Goal: Complete application form: Complete application form

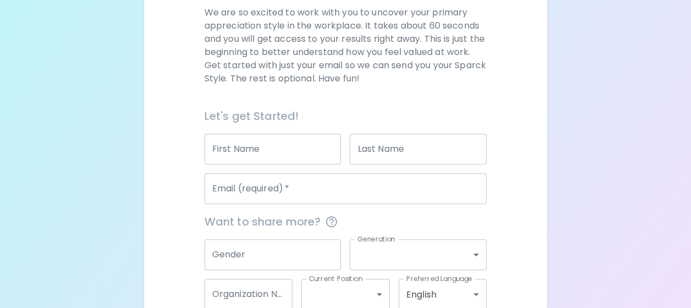
scroll to position [229, 0]
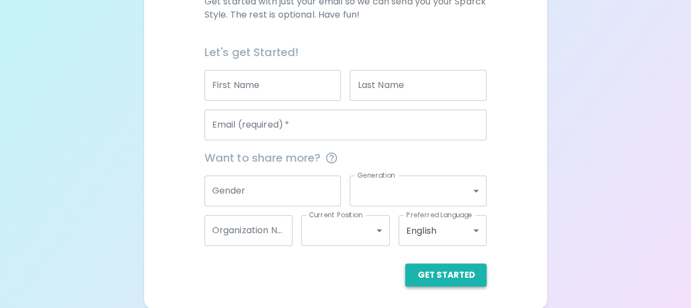
click at [460, 269] on button "Get Started" at bounding box center [445, 274] width 81 height 23
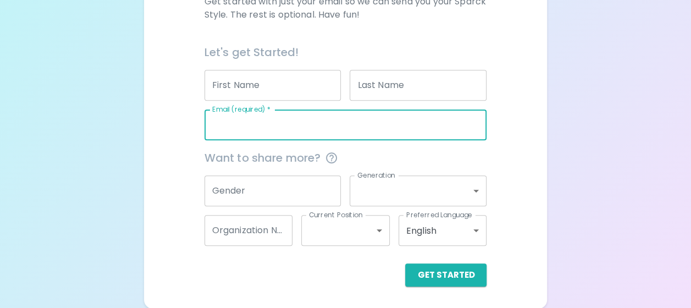
click at [447, 130] on input "Email (required)   *" at bounding box center [346, 124] width 283 height 31
click at [458, 128] on input "Email (required)   *" at bounding box center [346, 124] width 283 height 31
type input "[PERSON_NAME][EMAIL_ADDRESS][DOMAIN_NAME]"
type input "[PERSON_NAME]"
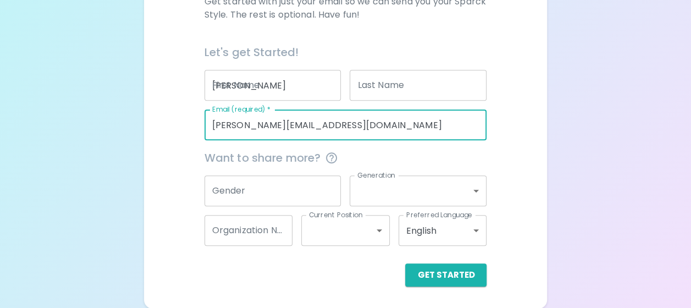
type input "Ek"
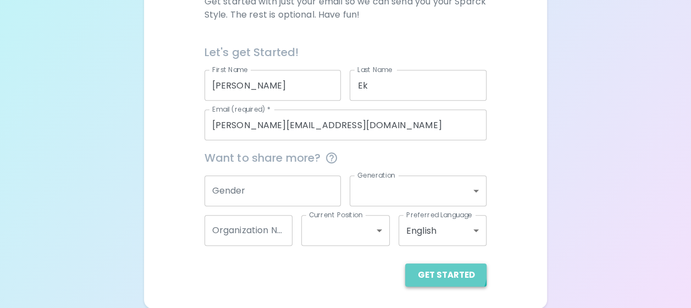
click at [446, 271] on button "Get Started" at bounding box center [445, 274] width 81 height 23
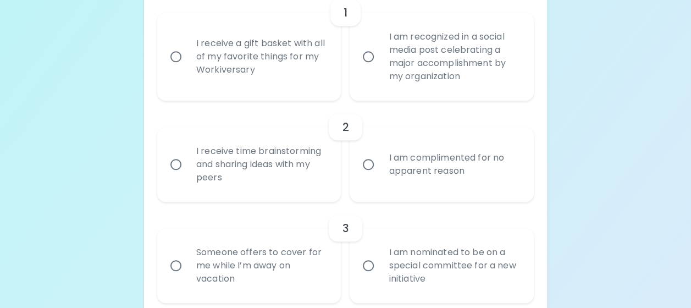
scroll to position [277, 0]
click at [385, 68] on div "I am recognized in a social media post celebrating a major accomplishment by my…" at bounding box center [454, 56] width 148 height 79
click at [380, 68] on input "I am recognized in a social media post celebrating a major accomplishment by my…" at bounding box center [368, 56] width 23 height 23
radio input "true"
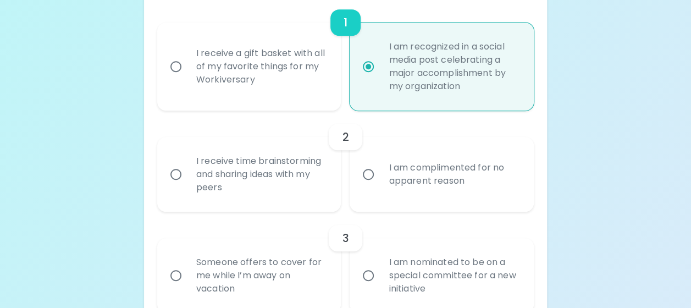
scroll to position [263, 0]
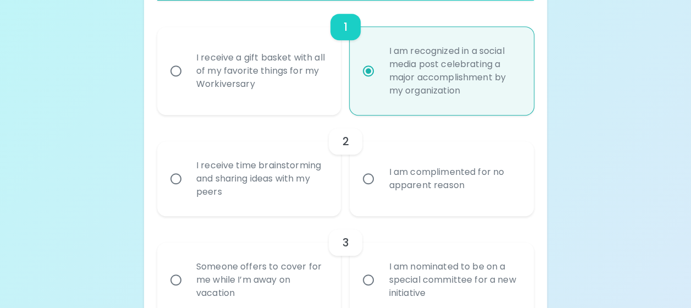
click at [274, 100] on div "I receive a gift basket with all of my favorite things for my Workiversary" at bounding box center [262, 71] width 148 height 66
click at [188, 82] on input "I receive a gift basket with all of my favorite things for my Workiversary" at bounding box center [175, 70] width 23 height 23
radio input "true"
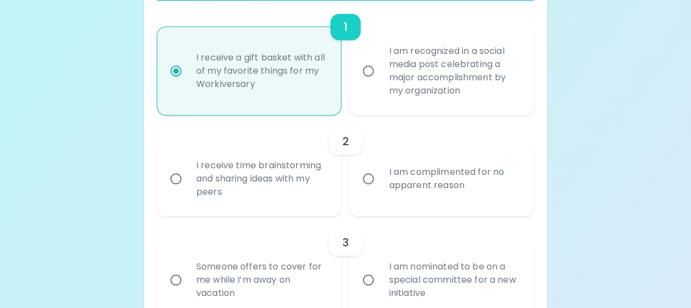
click at [318, 192] on div "I receive time brainstorming and sharing ideas with my peers" at bounding box center [262, 179] width 148 height 66
click at [188, 190] on input "I receive time brainstorming and sharing ideas with my peers" at bounding box center [175, 178] width 23 height 23
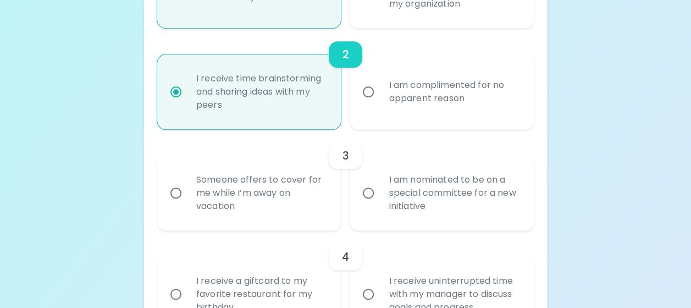
scroll to position [351, 0]
radio input "true"
click at [316, 203] on div "Someone offers to cover for me while I’m away on vacation" at bounding box center [262, 192] width 148 height 66
click at [188, 203] on input "Someone offers to cover for me while I’m away on vacation" at bounding box center [175, 191] width 23 height 23
radio input "false"
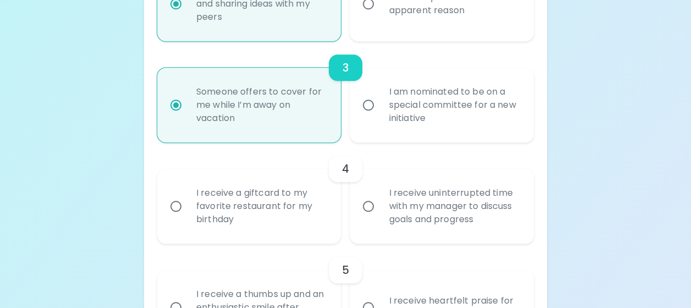
scroll to position [439, 0]
radio input "true"
click at [412, 230] on div "I receive uninterrupted time with my manager to discuss goals and progress" at bounding box center [454, 205] width 148 height 66
click at [380, 217] on input "I receive uninterrupted time with my manager to discuss goals and progress" at bounding box center [368, 205] width 23 height 23
radio input "false"
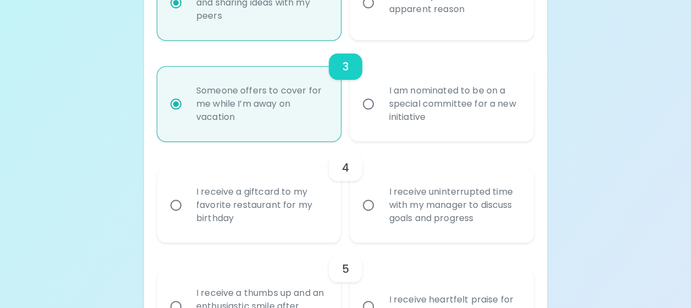
radio input "false"
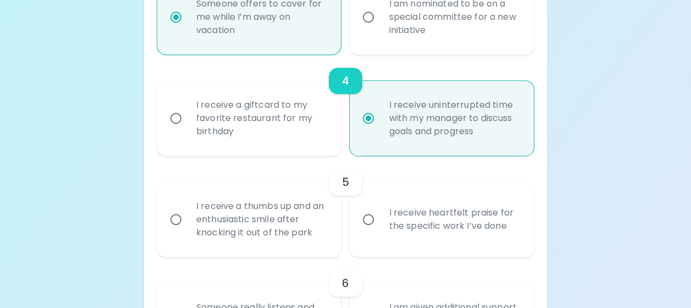
scroll to position [527, 0]
radio input "true"
click at [311, 241] on div "I receive a thumbs up and an enthusiastic smile after knocking it out of the pa…" at bounding box center [262, 218] width 148 height 66
click at [188, 230] on input "I receive a thumbs up and an enthusiastic smile after knocking it out of the pa…" at bounding box center [175, 218] width 23 height 23
radio input "false"
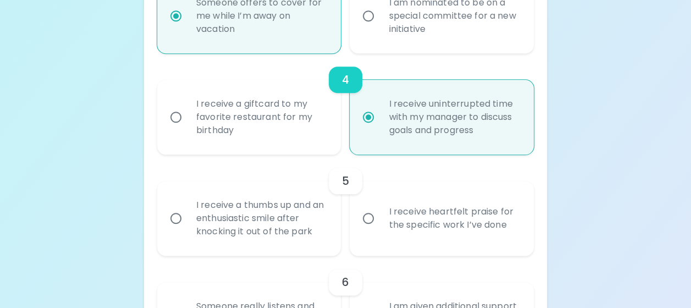
radio input "false"
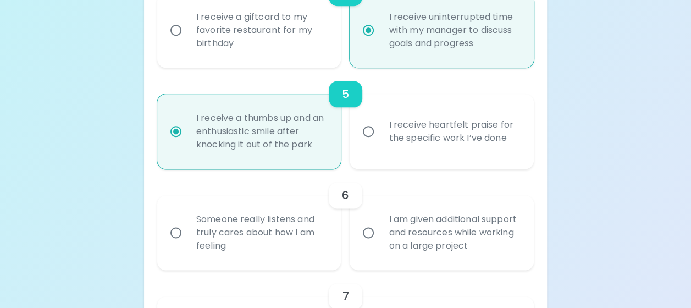
scroll to position [615, 0]
radio input "true"
click at [426, 146] on div "I receive heartfelt praise for the specific work I’ve done" at bounding box center [454, 130] width 148 height 53
click at [380, 142] on input "I receive heartfelt praise for the specific work I’ve done" at bounding box center [368, 130] width 23 height 23
radio input "false"
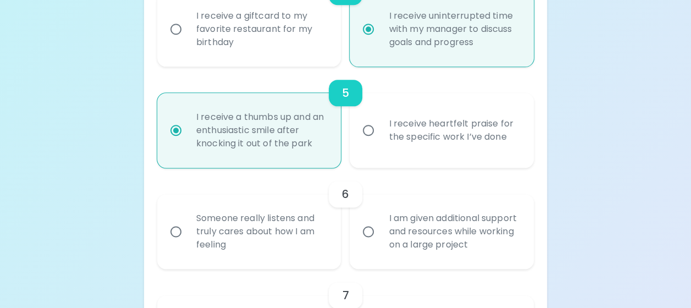
radio input "false"
radio input "true"
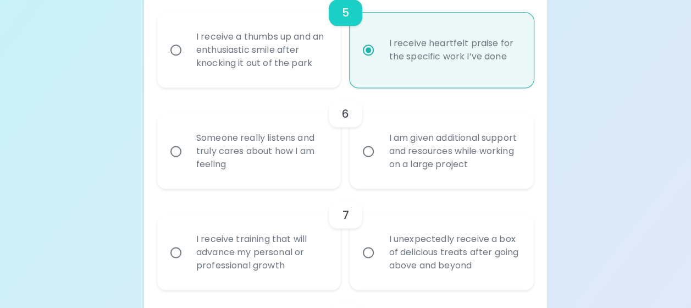
scroll to position [698, 0]
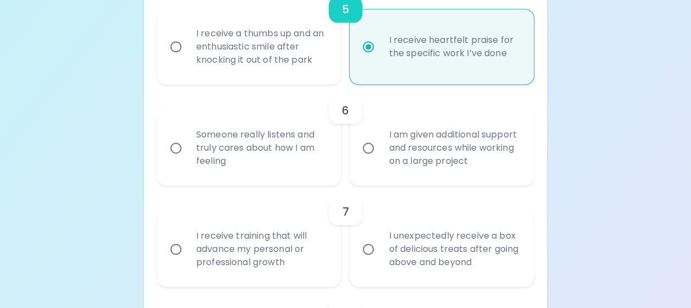
radio input "true"
click at [302, 146] on div "Someone really listens and truly cares about how I am feeling" at bounding box center [262, 148] width 148 height 66
click at [188, 146] on input "Someone really listens and truly cares about how I am feeling" at bounding box center [175, 147] width 23 height 23
radio input "false"
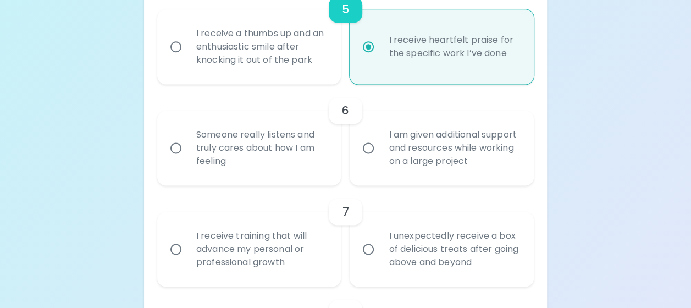
radio input "false"
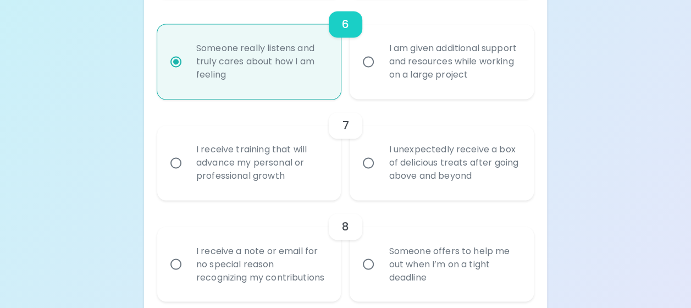
scroll to position [786, 0]
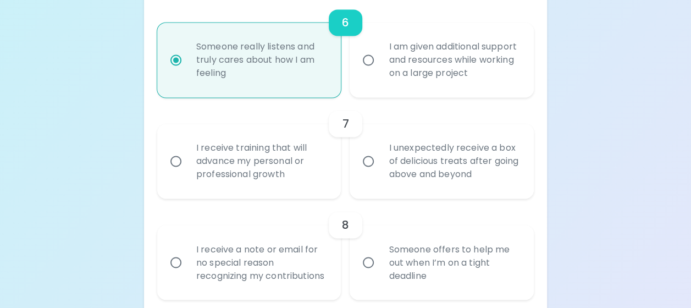
radio input "true"
click at [313, 168] on div "I receive training that will advance my personal or professional growth" at bounding box center [262, 161] width 148 height 66
click at [188, 168] on input "I receive training that will advance my personal or professional growth" at bounding box center [175, 161] width 23 height 23
radio input "false"
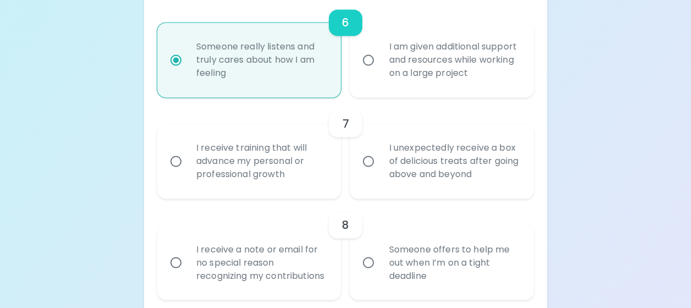
radio input "false"
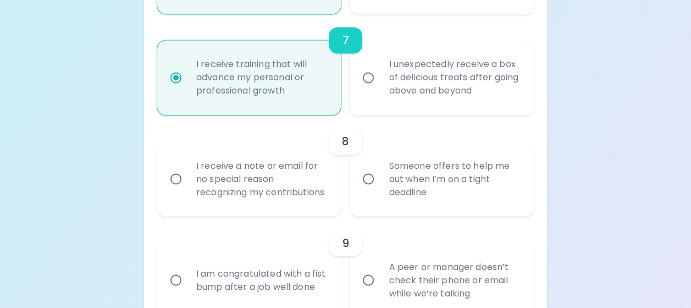
scroll to position [874, 0]
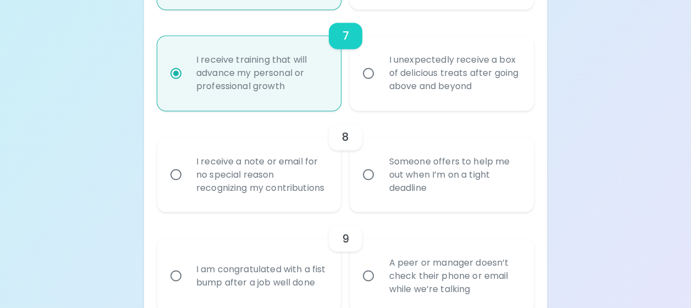
radio input "true"
click at [395, 212] on label "Someone offers to help me out when I’m on a tight deadline" at bounding box center [436, 174] width 184 height 75
click at [380, 186] on input "Someone offers to help me out when I’m on a tight deadline" at bounding box center [368, 174] width 23 height 23
radio input "false"
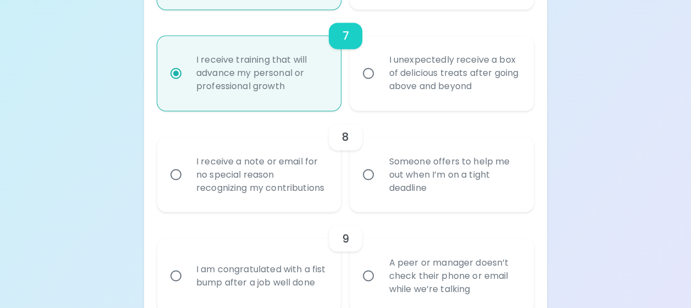
radio input "false"
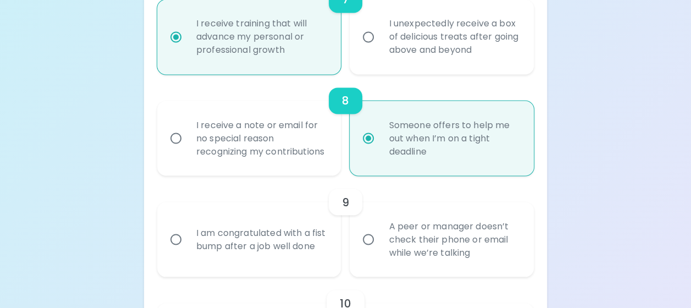
scroll to position [962, 0]
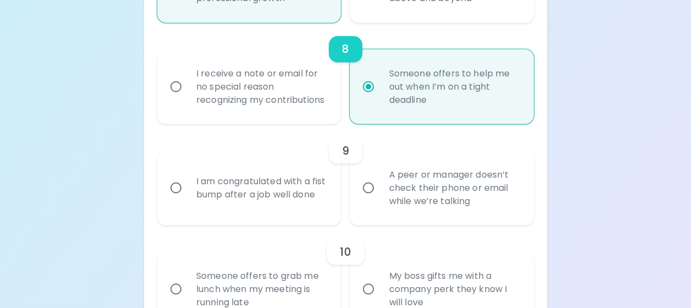
radio input "true"
click at [376, 216] on label "A peer or manager doesn’t check their phone or email while we’re talking" at bounding box center [436, 187] width 184 height 75
click at [376, 199] on input "A peer or manager doesn’t check their phone or email while we’re talking" at bounding box center [368, 187] width 23 height 23
radio input "false"
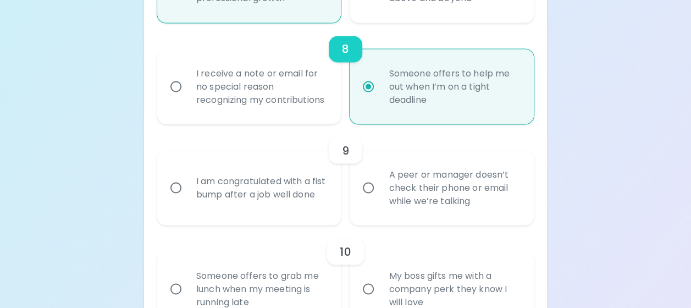
radio input "false"
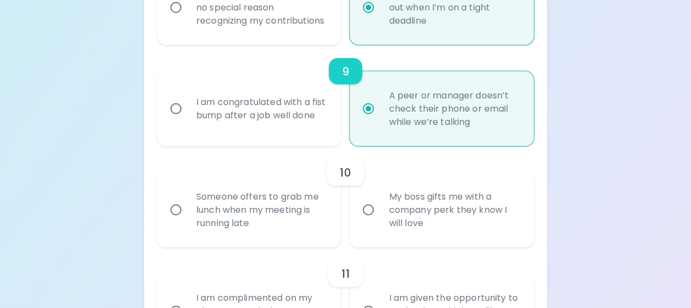
scroll to position [1050, 0]
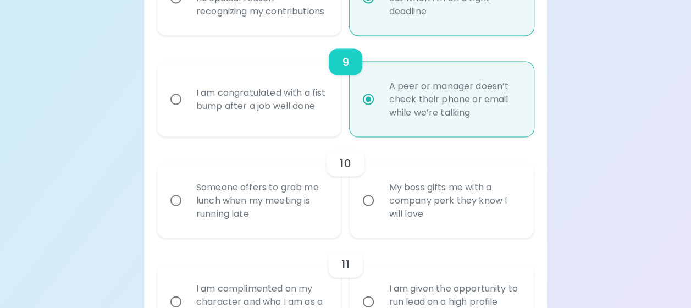
radio input "true"
click at [333, 233] on div "Someone offers to grab me lunch when my meeting is running late" at bounding box center [262, 201] width 148 height 66
click at [188, 212] on input "Someone offers to grab me lunch when my meeting is running late" at bounding box center [175, 200] width 23 height 23
radio input "false"
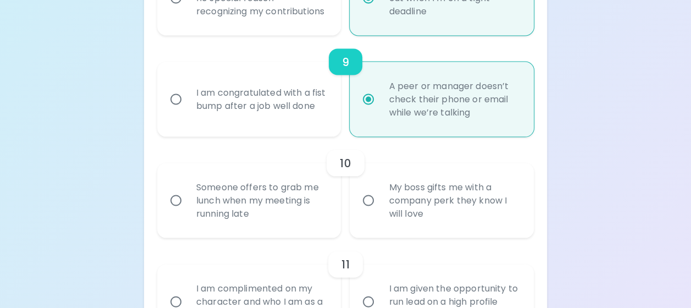
radio input "false"
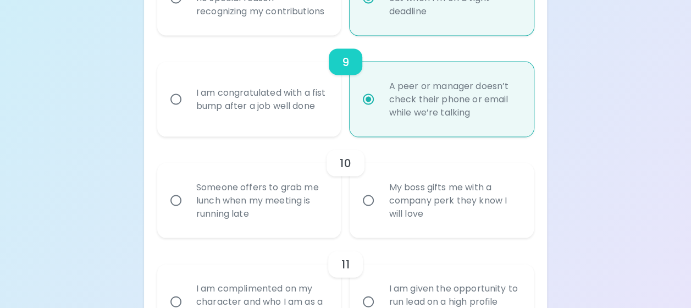
radio input "false"
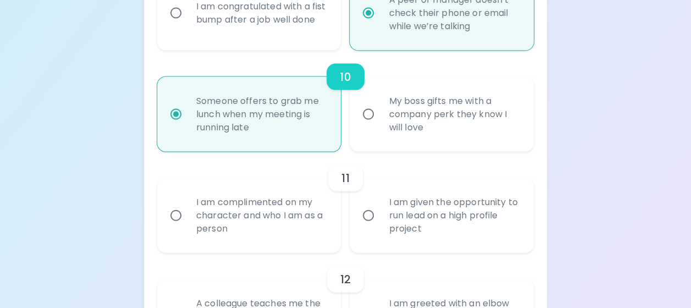
scroll to position [1138, 0]
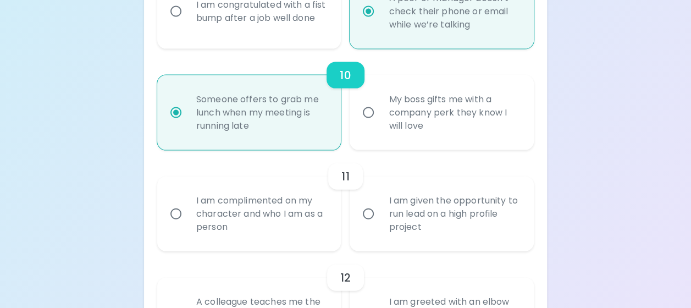
radio input "true"
click at [366, 251] on label "I am given the opportunity to run lead on a high profile project" at bounding box center [436, 214] width 184 height 75
click at [366, 225] on input "I am given the opportunity to run lead on a high profile project" at bounding box center [368, 213] width 23 height 23
radio input "false"
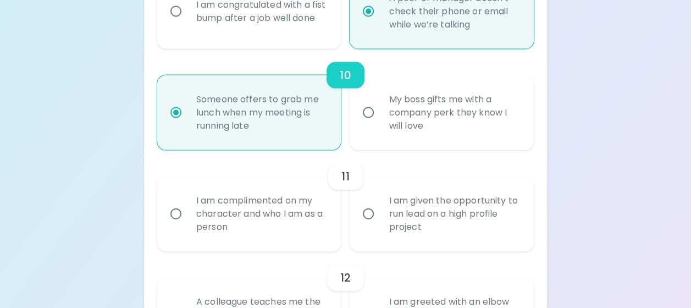
radio input "false"
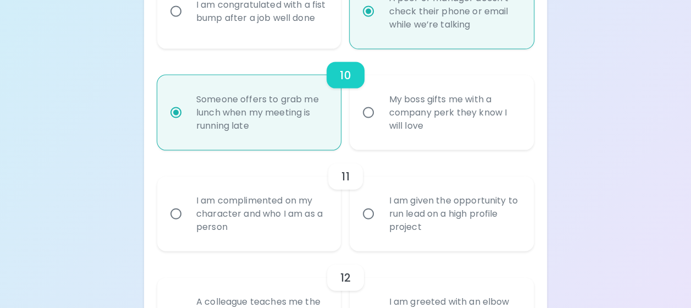
radio input "false"
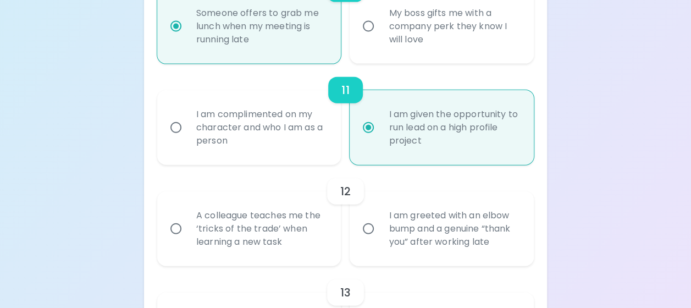
scroll to position [1226, 0]
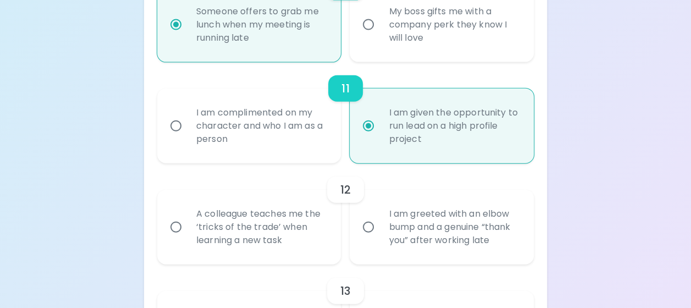
radio input "true"
click at [323, 238] on div "A colleague teaches me the ‘tricks of the trade’ when learning a new task" at bounding box center [262, 227] width 148 height 66
click at [188, 238] on input "A colleague teaches me the ‘tricks of the trade’ when learning a new task" at bounding box center [175, 227] width 23 height 23
radio input "false"
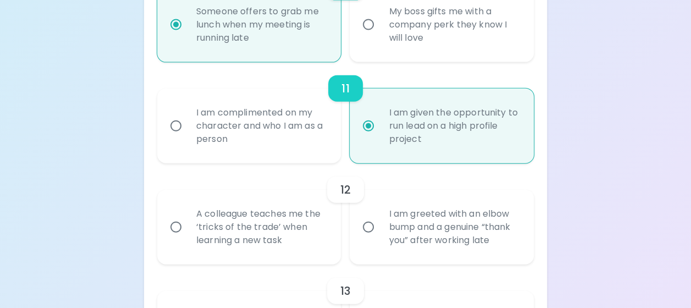
radio input "false"
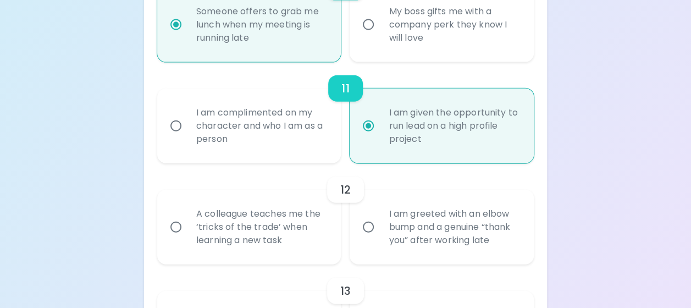
radio input "false"
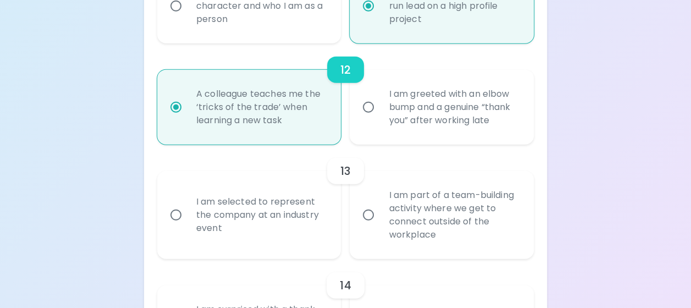
scroll to position [1348, 0]
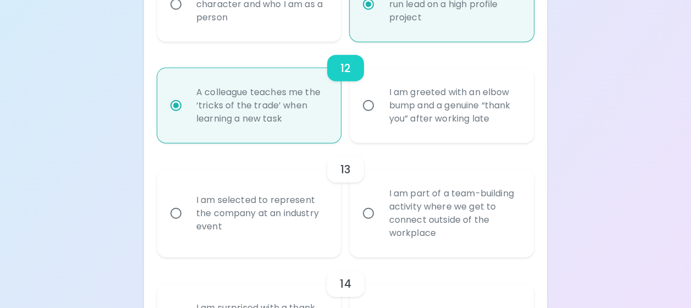
radio input "true"
click at [354, 245] on label "I am part of a team-building activity where we get to connect outside of the wo…" at bounding box center [436, 213] width 184 height 88
click at [357, 225] on input "I am part of a team-building activity where we get to connect outside of the wo…" at bounding box center [368, 213] width 23 height 23
radio input "false"
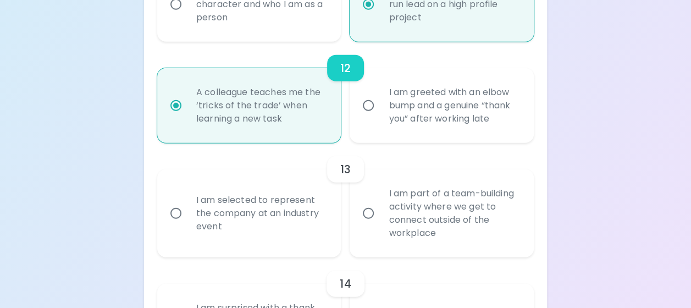
radio input "false"
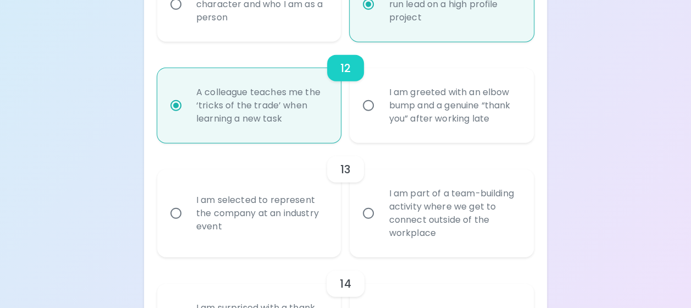
radio input "false"
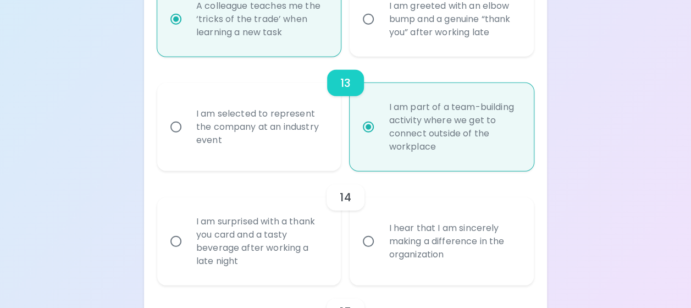
scroll to position [1436, 0]
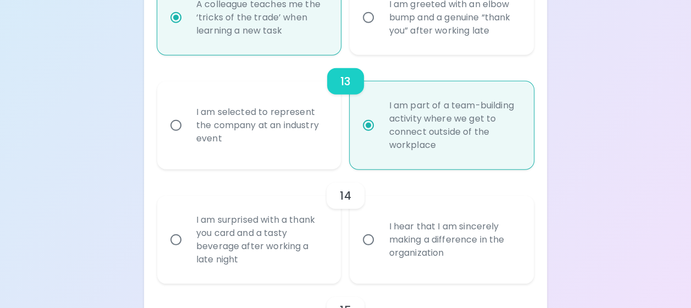
radio input "true"
click at [381, 273] on div "I hear that I am sincerely making a difference in the organization" at bounding box center [454, 240] width 148 height 66
click at [380, 251] on input "I hear that I am sincerely making a difference in the organization" at bounding box center [368, 239] width 23 height 23
radio input "false"
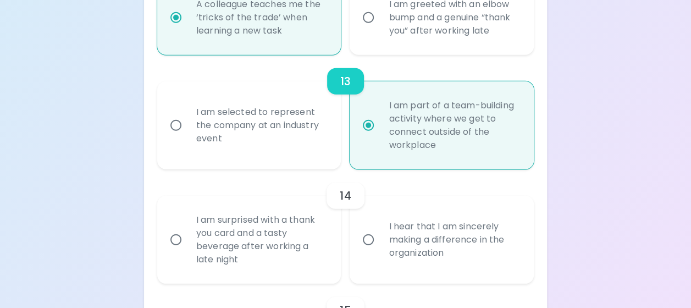
radio input "false"
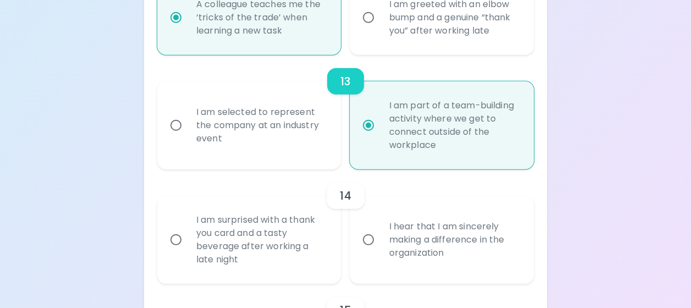
radio input "false"
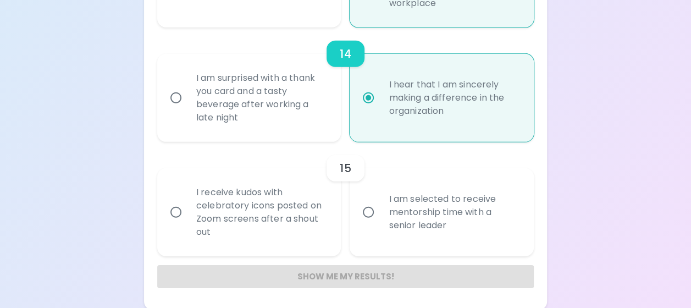
scroll to position [1589, 0]
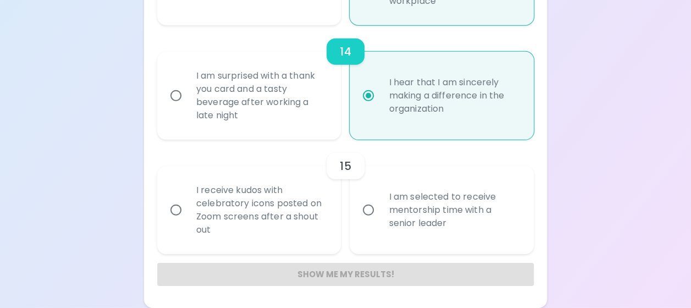
radio input "true"
click at [362, 238] on label "I am selected to receive mentorship time with a senior leader" at bounding box center [436, 210] width 184 height 88
click at [362, 222] on input "I am selected to receive mentorship time with a senior leader" at bounding box center [368, 210] width 23 height 23
radio input "false"
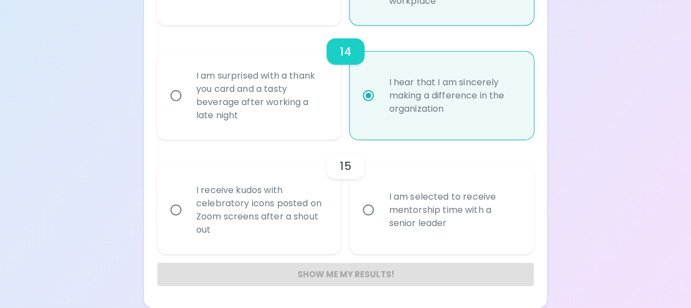
radio input "false"
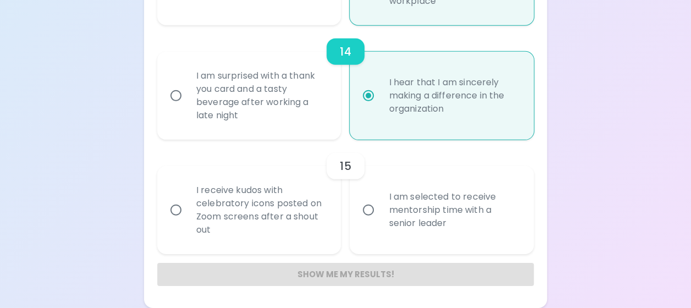
radio input "false"
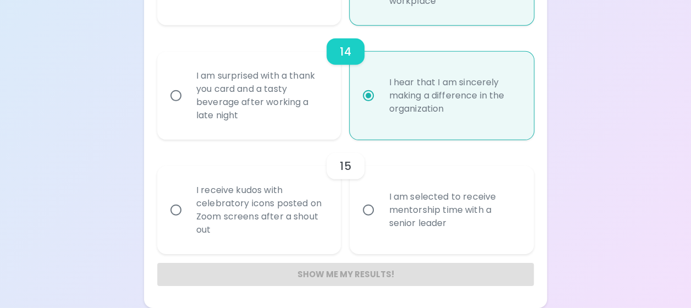
radio input "false"
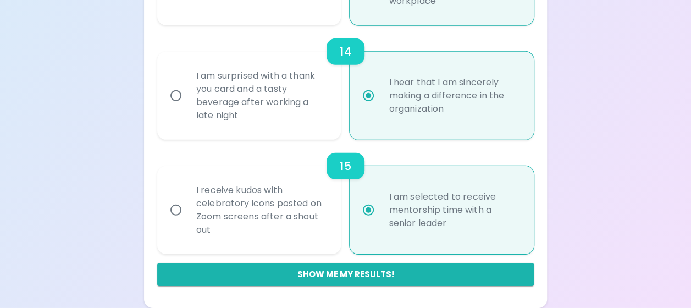
scroll to position [1592, 0]
radio input "true"
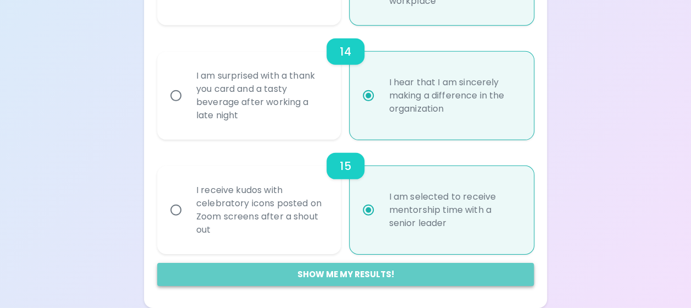
click at [350, 271] on button "Show me my results!" at bounding box center [345, 274] width 377 height 23
radio input "false"
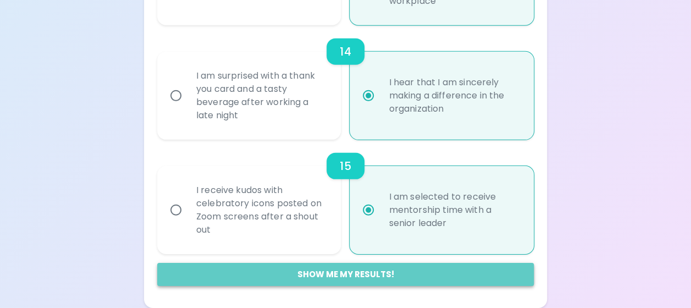
radio input "false"
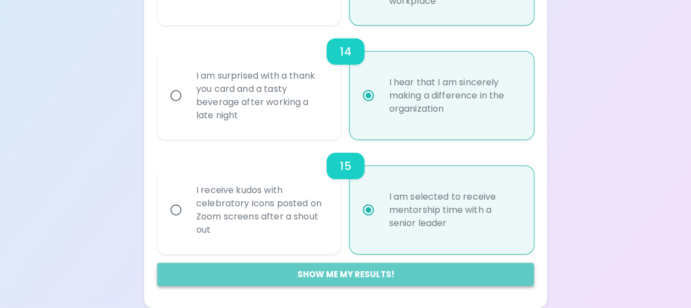
radio input "false"
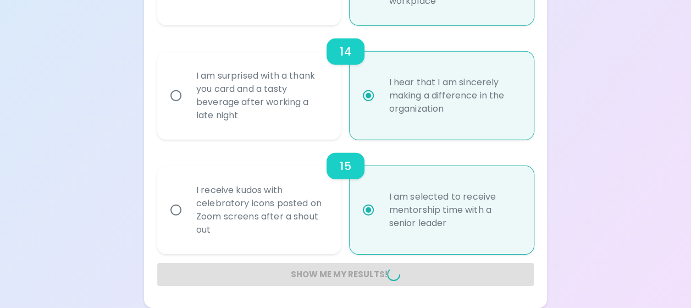
radio input "false"
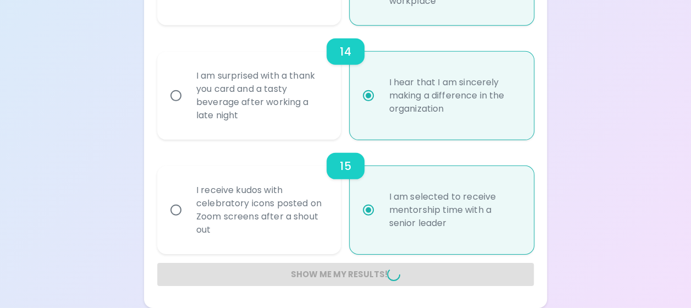
radio input "false"
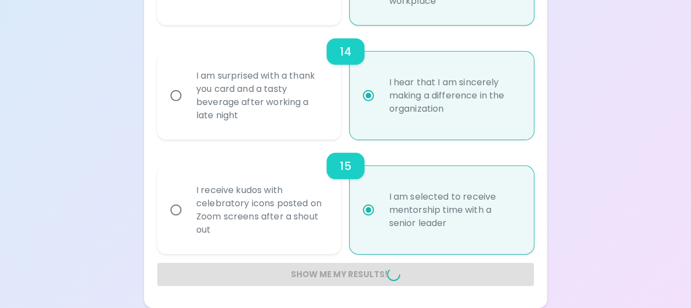
radio input "false"
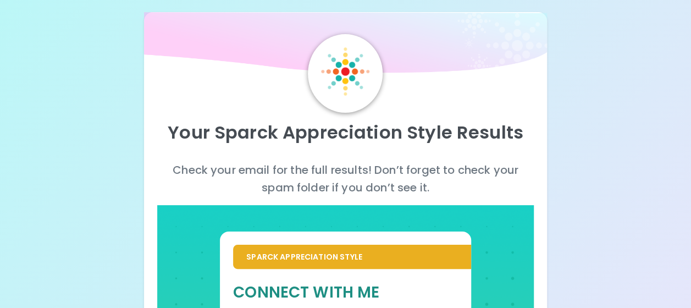
scroll to position [0, 0]
